Goal: Information Seeking & Learning: Learn about a topic

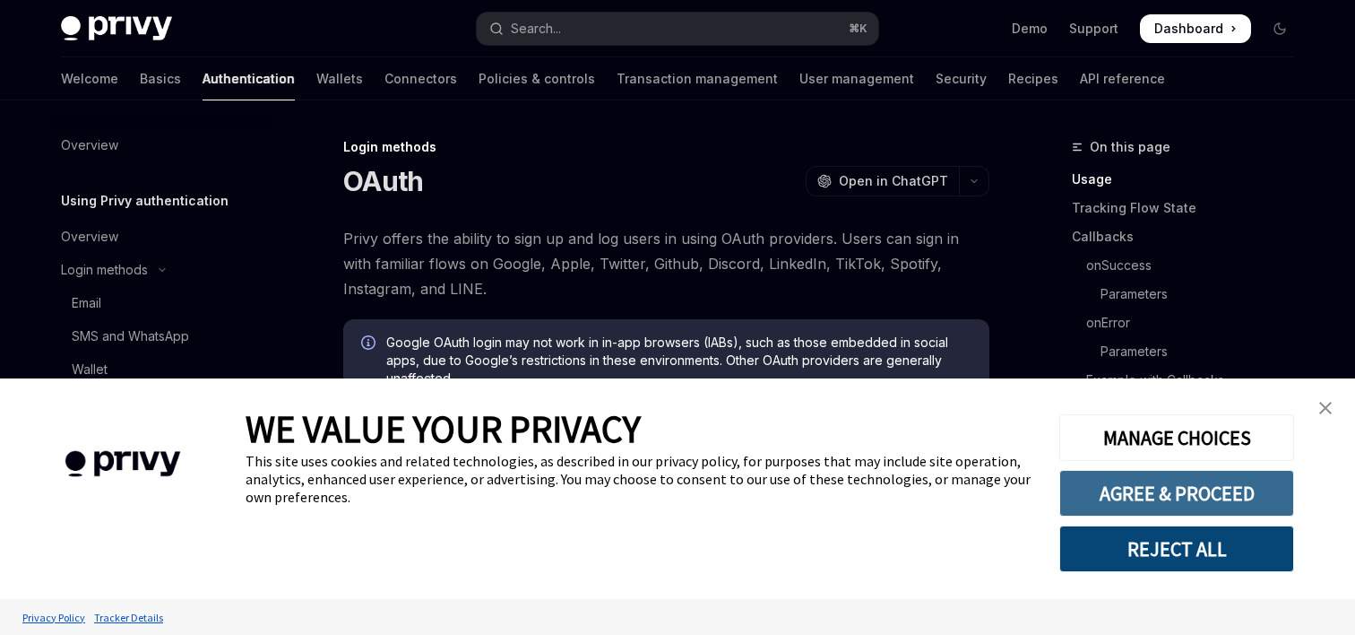
click at [1231, 493] on button "AGREE & PROCEED" at bounding box center [1177, 493] width 235 height 47
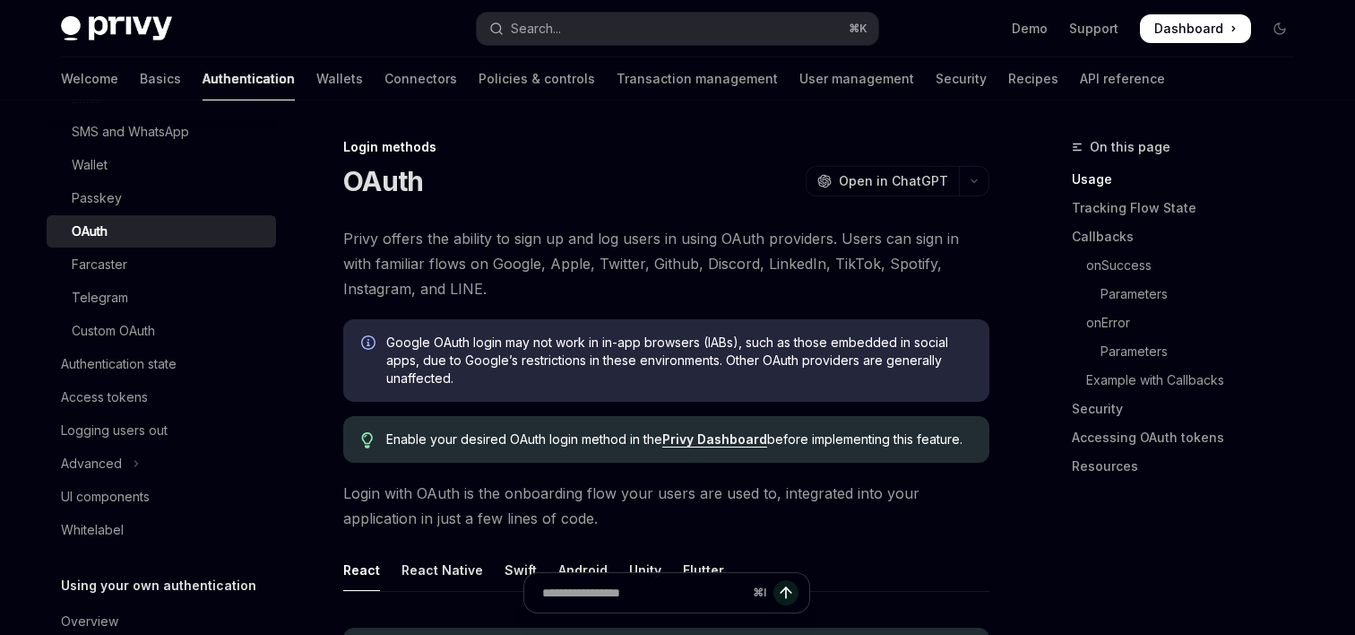
scroll to position [209, 0]
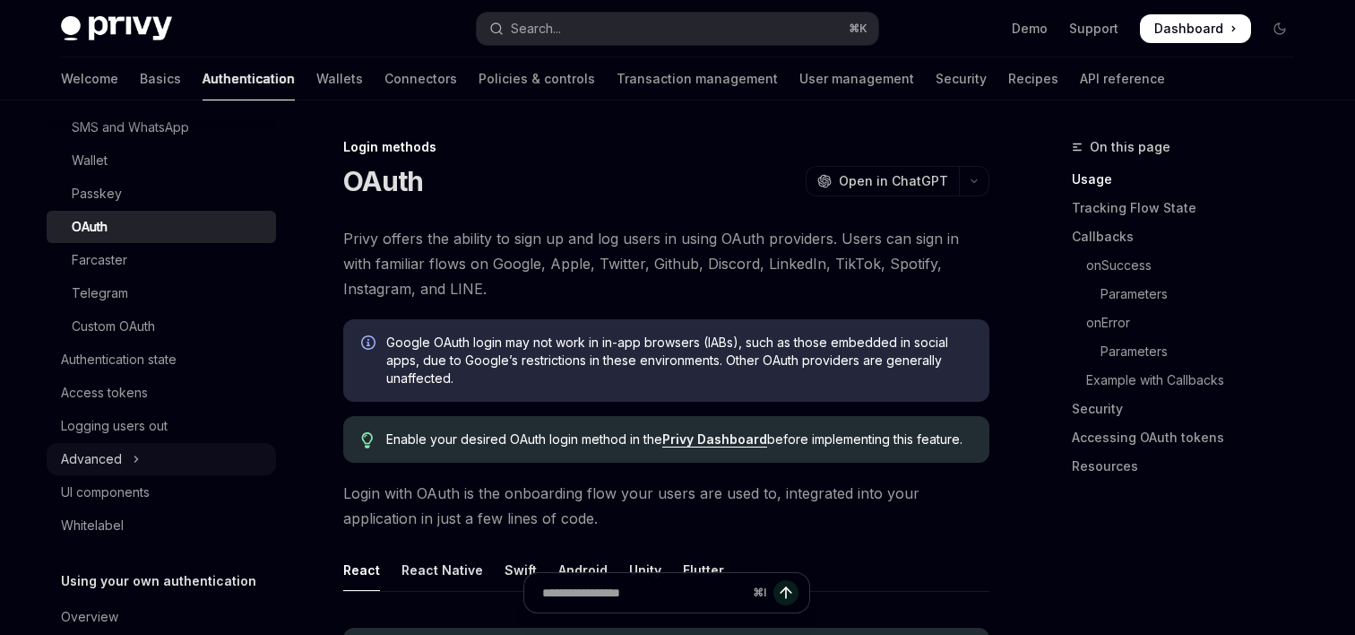
click at [115, 456] on div "Advanced" at bounding box center [91, 459] width 61 height 22
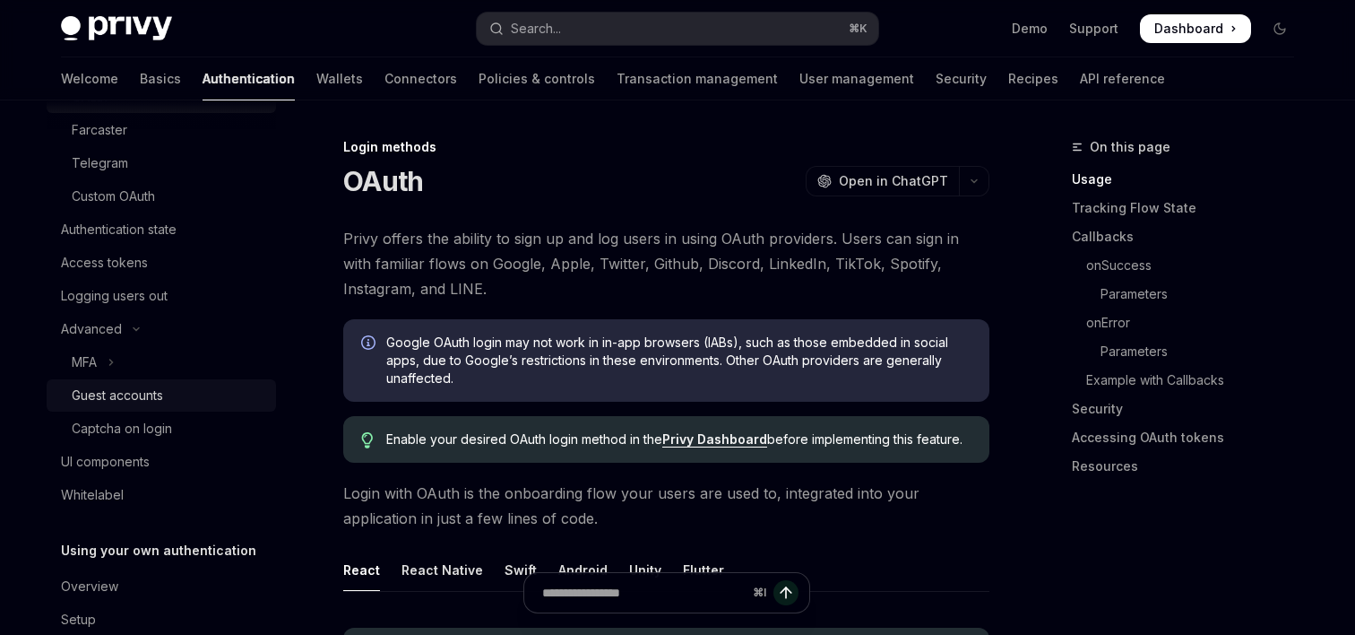
scroll to position [0, 0]
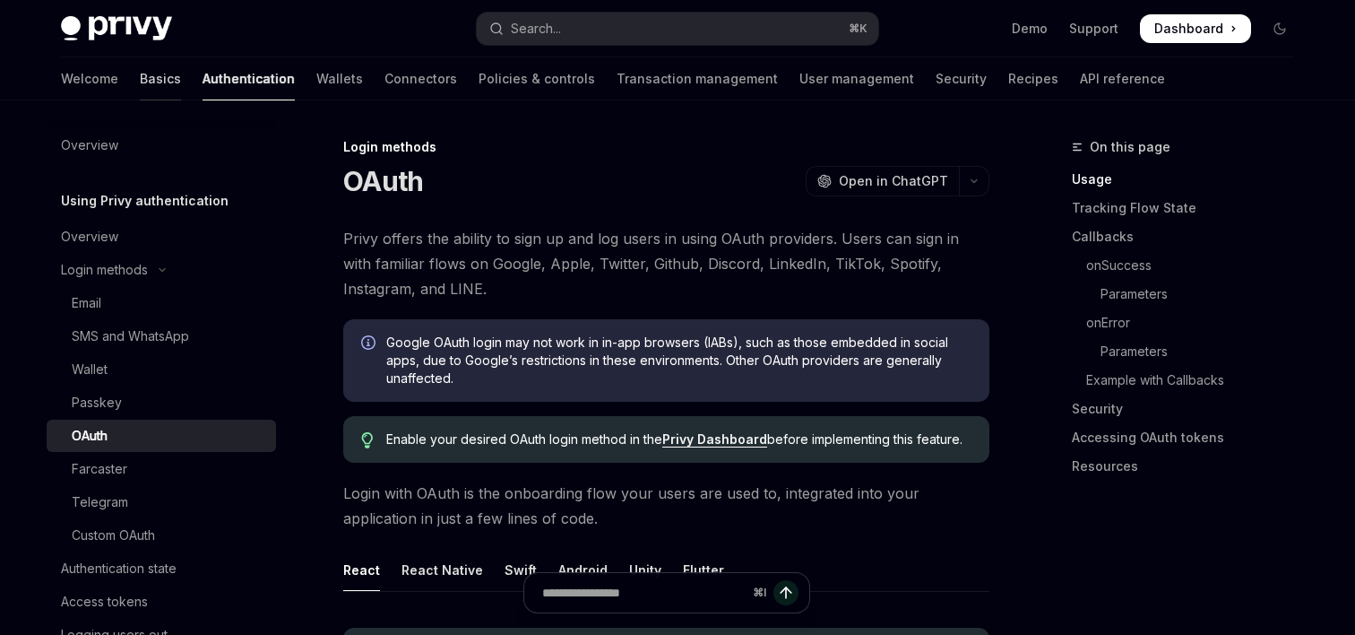
click at [140, 74] on link "Basics" at bounding box center [160, 78] width 41 height 43
type textarea "*"
